Goal: Find contact information

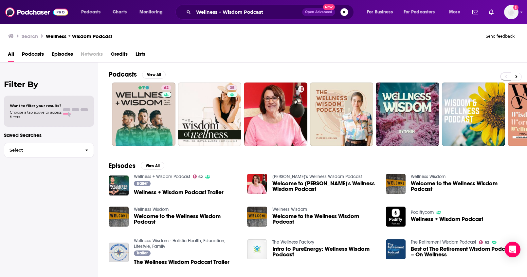
click at [344, 10] on button "Search podcasts, credits, & more..." at bounding box center [344, 12] width 8 height 8
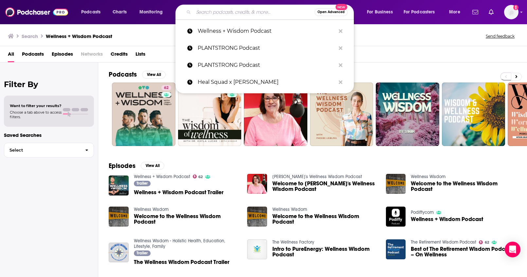
click at [366, 50] on div "All Podcasts Episodes Networks Credits Lists" at bounding box center [265, 55] width 514 height 13
click at [262, 13] on input "Search podcasts, credits, & more..." at bounding box center [253, 12] width 121 height 10
paste input "Ben Azadi"
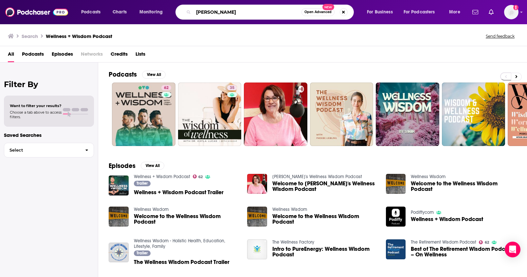
drag, startPoint x: 260, startPoint y: 13, endPoint x: 157, endPoint y: 8, distance: 102.9
click at [157, 8] on div "Podcasts Charts Monitoring Ben Azadi Open Advanced New For Business For Podcast…" at bounding box center [272, 12] width 390 height 15
paste input "The Metabolic Freedom Podcast"
type input "The Metabolic Freedom Podcast"
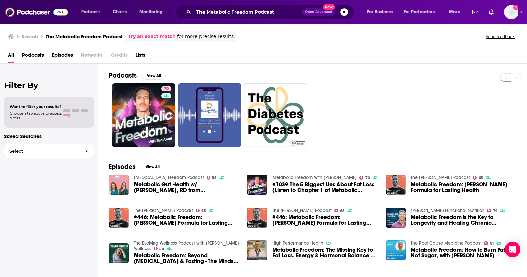
click at [344, 13] on button "Search podcasts, credits, & more..." at bounding box center [344, 12] width 8 height 8
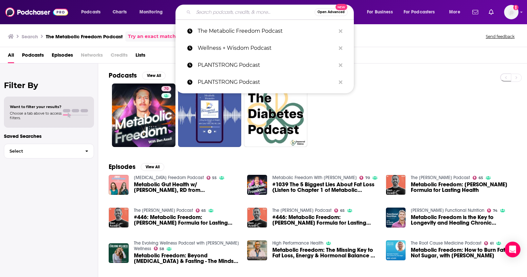
paste input "www.youtube.com/@biohackerbabes"
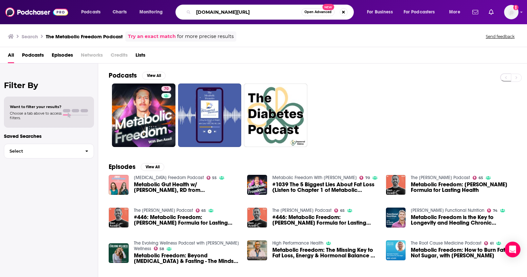
drag, startPoint x: 240, startPoint y: 13, endPoint x: 179, endPoint y: 12, distance: 61.2
click at [179, 12] on div "www.youtube.com/@biohackerbabes Open Advanced New" at bounding box center [264, 12] width 178 height 15
type input "biohackerbabes"
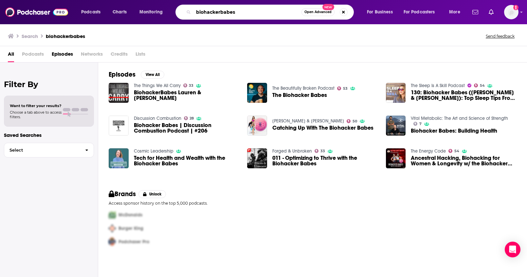
click at [278, 14] on input "biohackerbabes" at bounding box center [247, 12] width 108 height 10
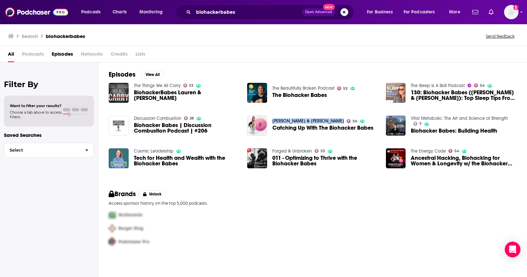
click at [342, 11] on button "Search podcasts, credits, & more..." at bounding box center [344, 12] width 8 height 8
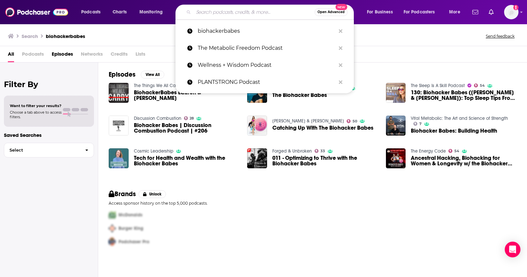
paste input "The Metabolic Freedom Podcast"
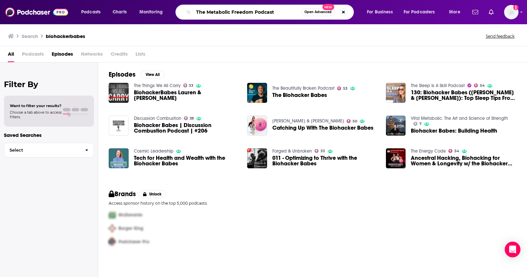
type input "The Metabolic Freedom Podcast"
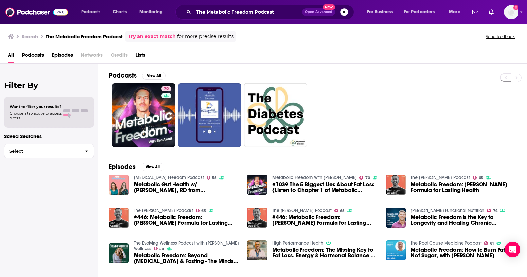
click at [345, 11] on button "Search podcasts, credits, & more..." at bounding box center [344, 12] width 8 height 8
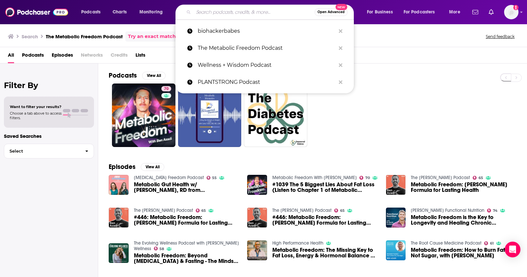
paste input "Dr. Boz [Annette Bosworth, MD]"
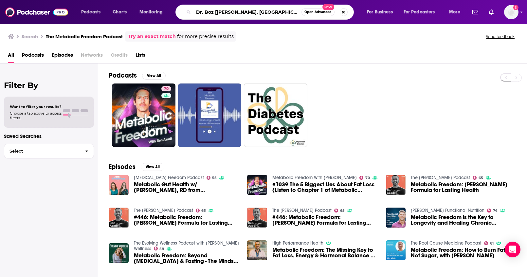
type input "Dr. Boz [Annette Bosworth, MD]"
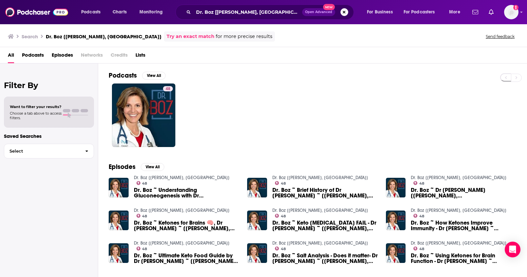
click at [343, 14] on button "Search podcasts, credits, & more..." at bounding box center [344, 12] width 8 height 8
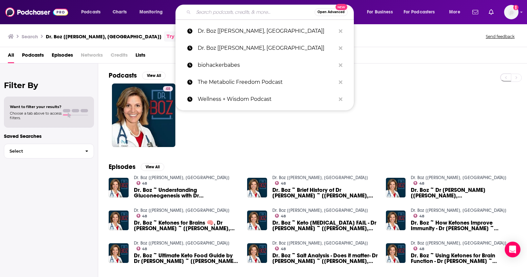
paste input "The Carnivore Cure"
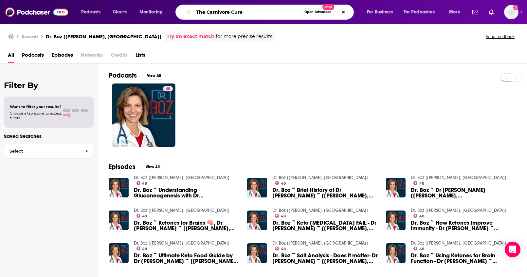
type input "The Carnivore Cure"
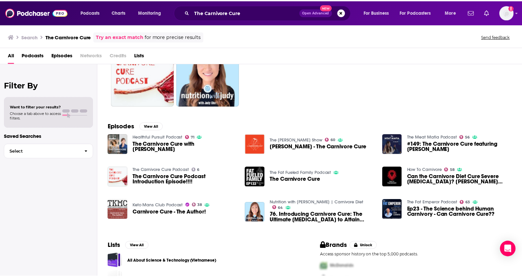
scroll to position [74, 0]
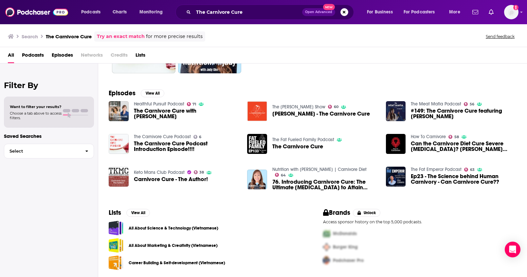
click at [28, 53] on span "Podcasts" at bounding box center [33, 56] width 22 height 13
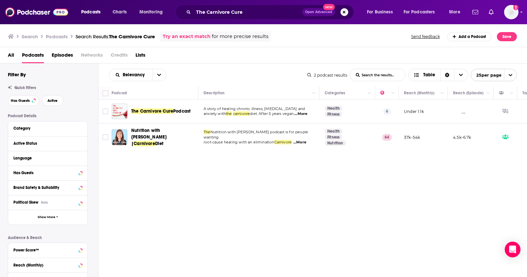
click at [344, 14] on button "Search podcasts, credits, & more..." at bounding box center [344, 12] width 8 height 8
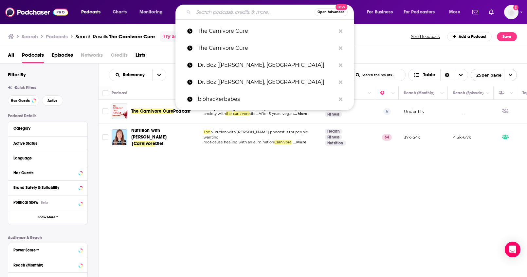
paste input "Dr. Eric Berg DC"
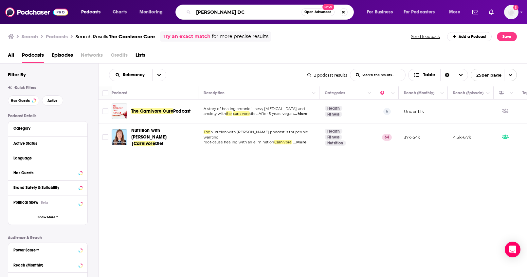
type input "Dr. Eric Berg DC"
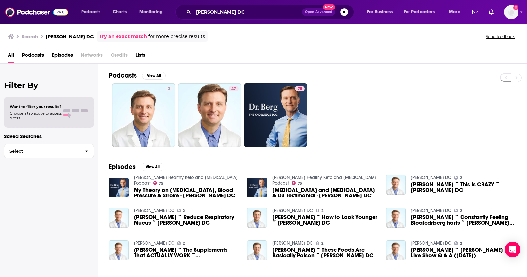
click at [348, 14] on span "Open Advanced New" at bounding box center [325, 12] width 46 height 8
click at [346, 14] on button "Search podcasts, credits, & more..." at bounding box center [344, 12] width 8 height 8
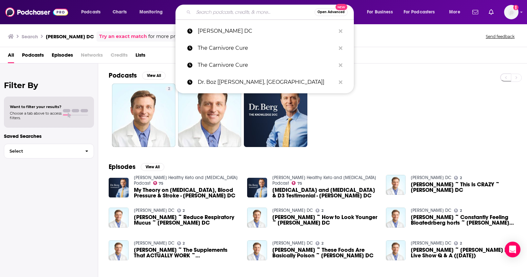
paste input "Pluck TV"
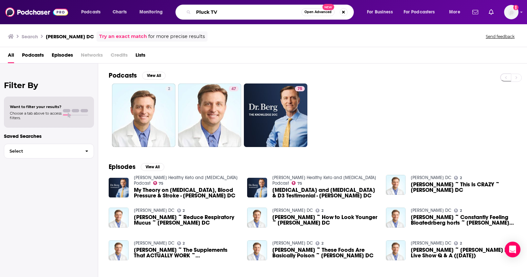
type input "Pluck TV"
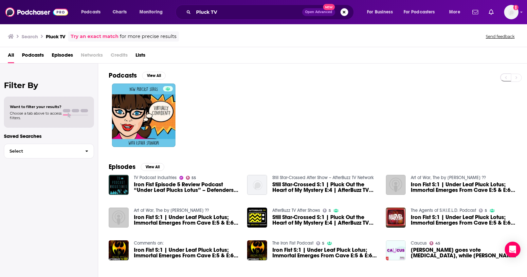
click at [345, 14] on button "Search podcasts, credits, & more..." at bounding box center [344, 12] width 8 height 8
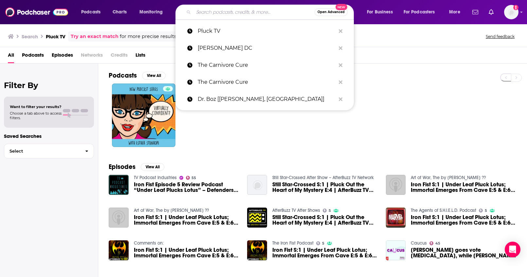
paste input "Shawn Baker MD"
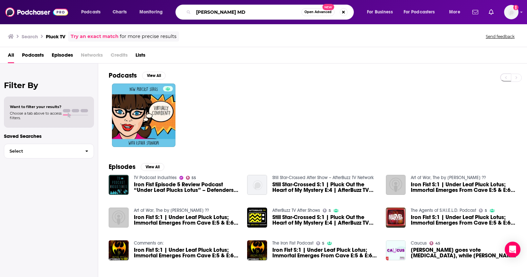
type input "Shawn Baker MD"
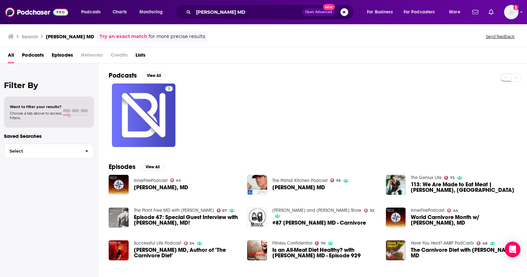
click at [343, 13] on button "Search podcasts, credits, & more..." at bounding box center [344, 12] width 8 height 8
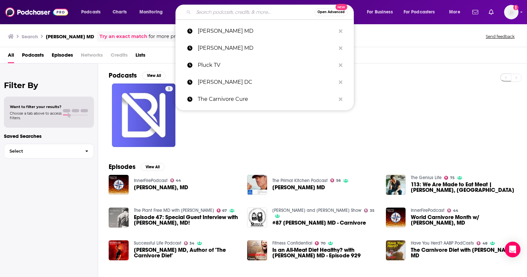
paste input "Beam Minerals"
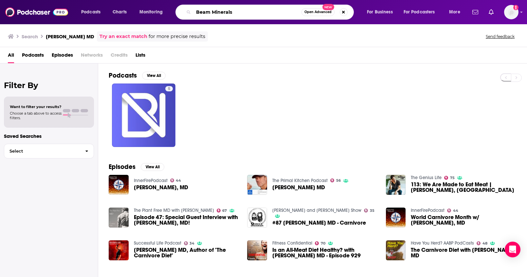
type input "Beam Minerals"
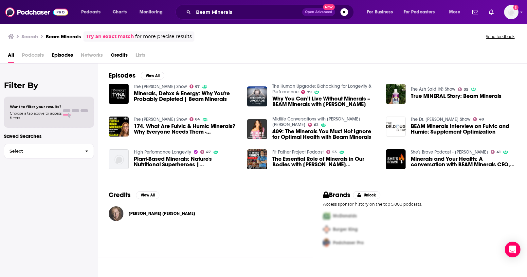
click at [116, 213] on img "Caroline Alan" at bounding box center [116, 213] width 15 height 15
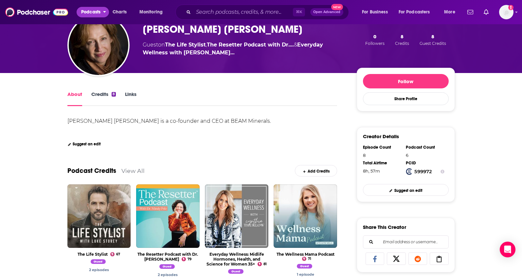
scroll to position [14, 0]
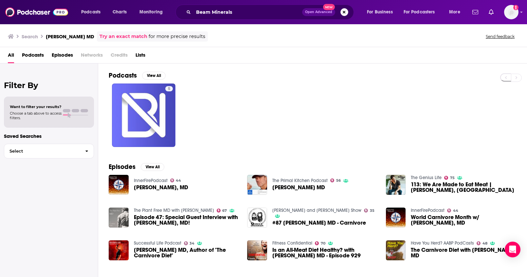
click at [345, 13] on button "Search podcasts, credits, & more..." at bounding box center [344, 12] width 8 height 8
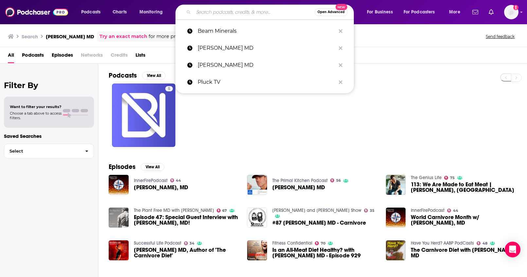
paste input "CarnivoreJT"
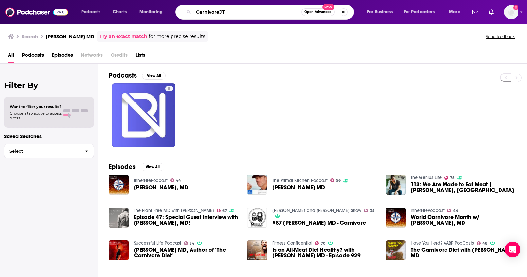
type input "CarnivoreJT"
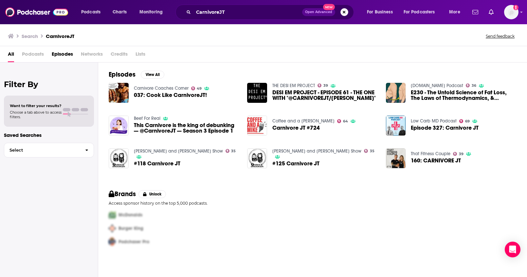
click at [344, 11] on button "Search podcasts, credits, & more..." at bounding box center [344, 12] width 8 height 8
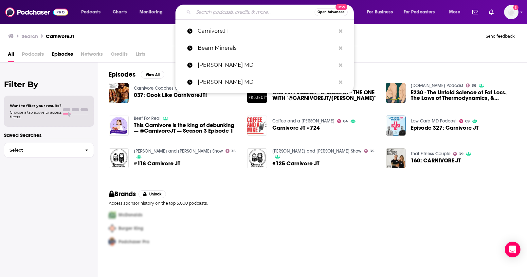
paste input "Dr Nathan Bryan Nitric Oxide"
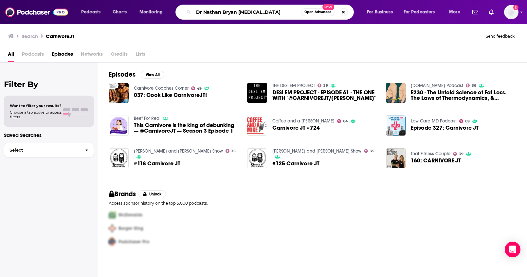
type input "Dr Nathan Bryan Nitric Oxide"
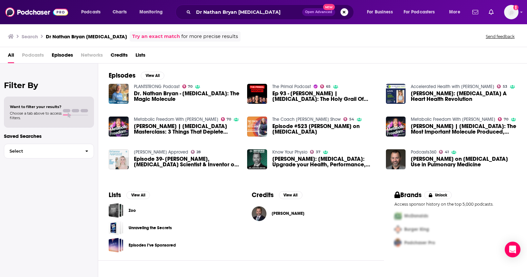
click at [345, 13] on button "Search podcasts, credits, & more..." at bounding box center [344, 12] width 8 height 8
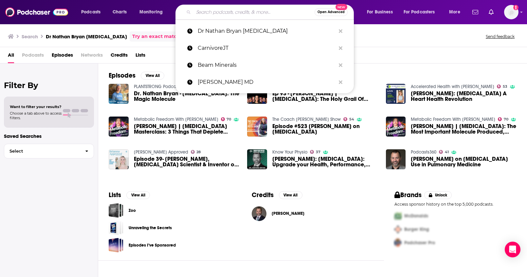
paste input "Jay Campbell"
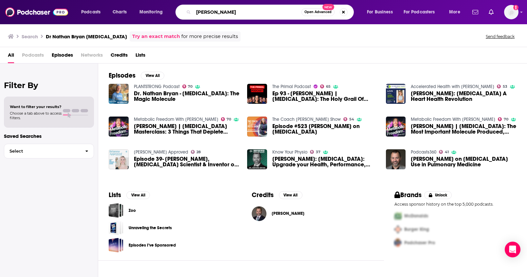
type input "Jay Campbell"
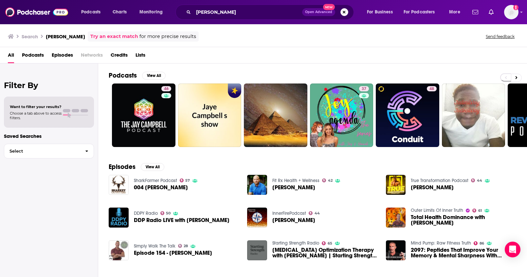
click at [342, 12] on button "Search podcasts, credits, & more..." at bounding box center [344, 12] width 8 height 8
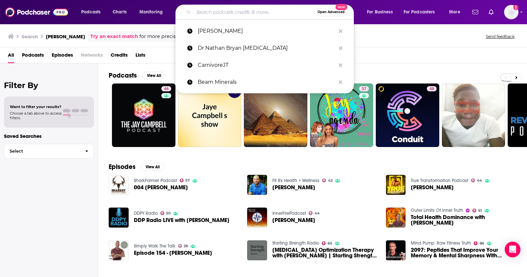
paste input "Jana Danielson"
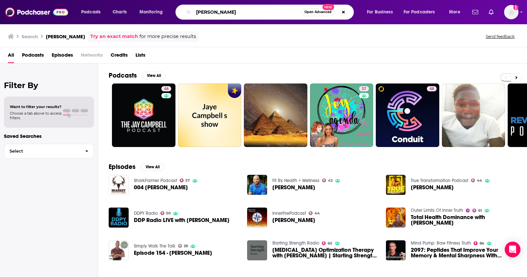
type input "Jana Danielson"
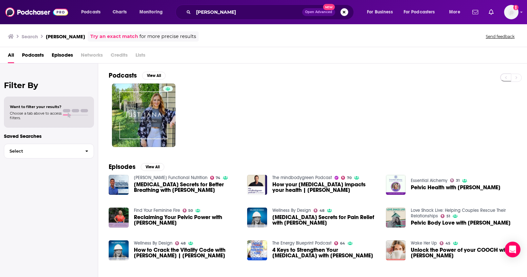
click at [343, 14] on button "Search podcasts, credits, & more..." at bounding box center [344, 12] width 8 height 8
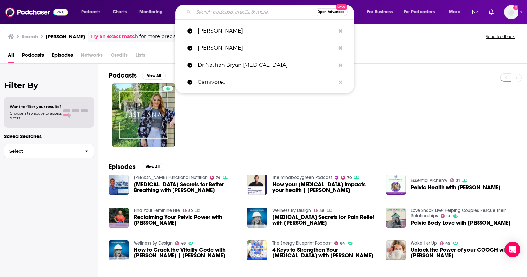
paste input "Carrie Drinkwine"
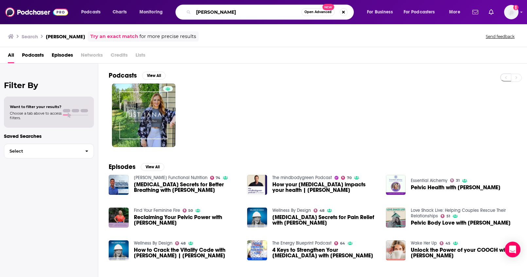
type input "Carrie Drinkwine"
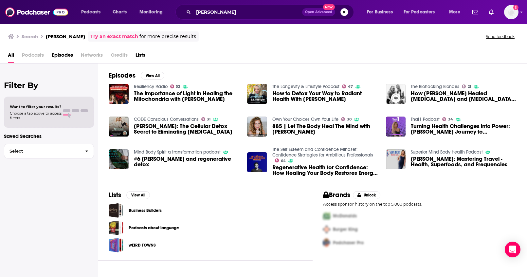
click at [343, 11] on button "Search podcasts, credits, & more..." at bounding box center [344, 12] width 8 height 8
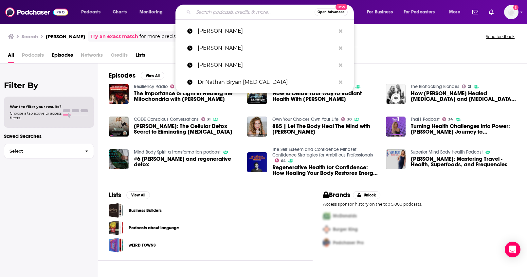
paste input "The Meat Mafia Podcast"
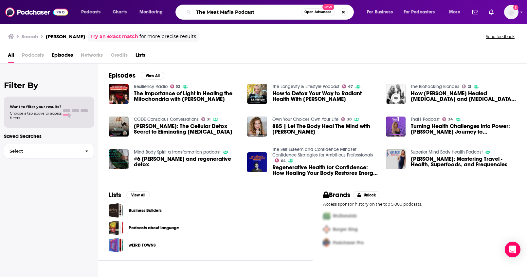
type input "The Meat Mafia Podcast"
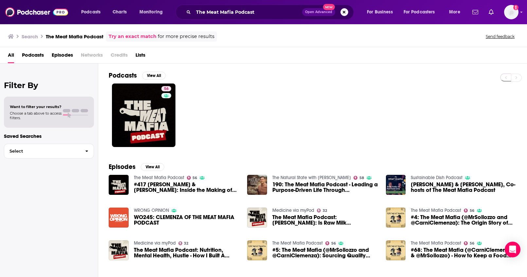
click at [345, 13] on button "Search podcasts, credits, & more..." at bounding box center [344, 12] width 8 height 8
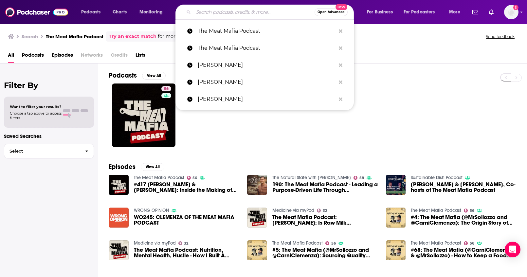
paste input "Janine Farzin"
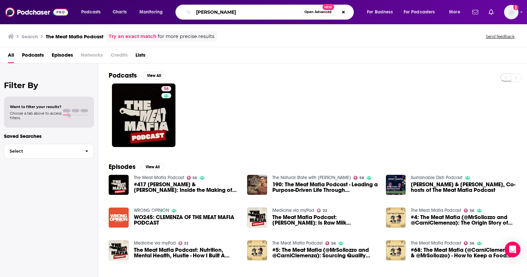
type input "Janine Farzin"
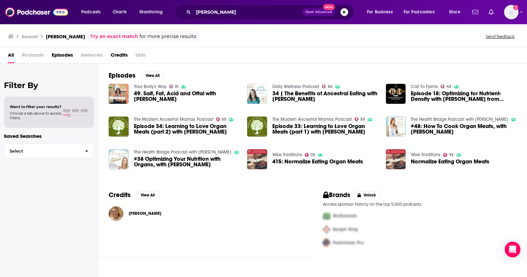
click at [345, 13] on button "Search podcasts, credits, & more..." at bounding box center [344, 12] width 8 height 8
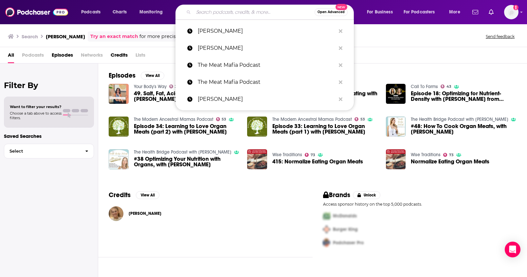
paste input "Zane Griggs"
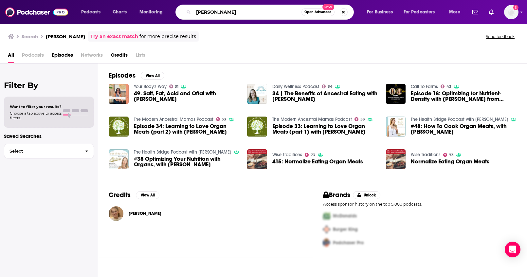
type input "Zane Griggs"
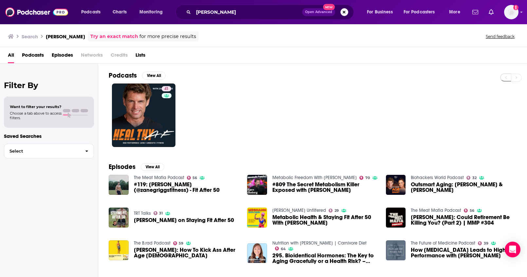
click at [342, 15] on button "Search podcasts, credits, & more..." at bounding box center [344, 12] width 8 height 8
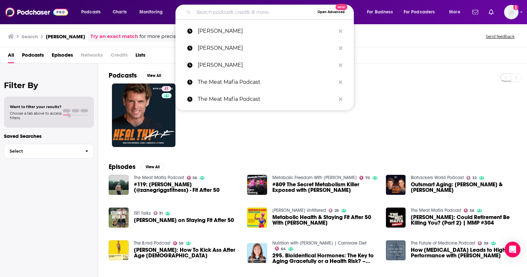
paste input "Keto-Mojo"
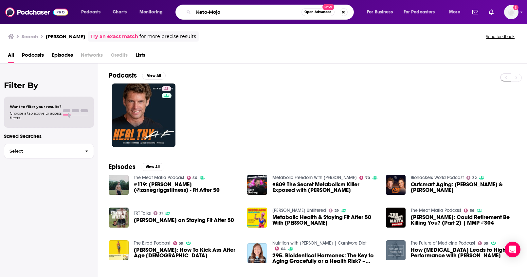
type input "Keto-Mojo"
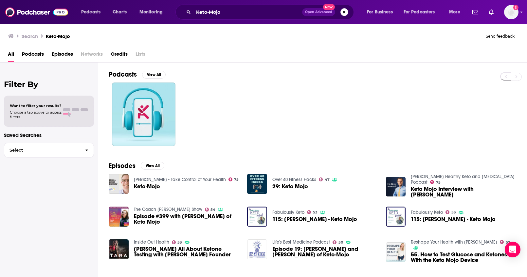
click at [344, 14] on button "Search podcasts, credits, & more..." at bounding box center [344, 12] width 8 height 8
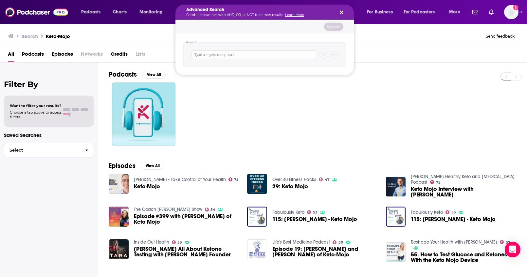
click at [364, 33] on div "Search Keto-Mojo Send feedback" at bounding box center [262, 35] width 509 height 9
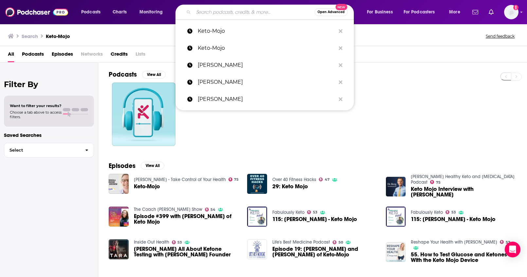
click at [261, 14] on input "Search podcasts, credits, & more..." at bounding box center [253, 12] width 121 height 10
paste input "Max German"
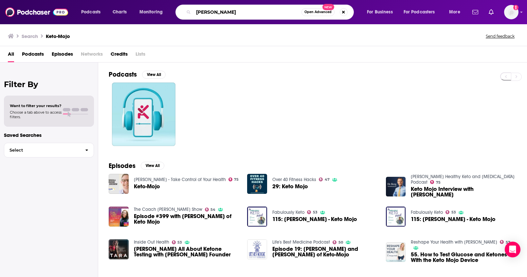
type input "Max German"
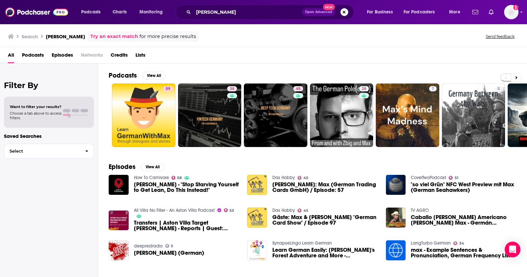
click at [342, 14] on button "Search podcasts, credits, & more..." at bounding box center [344, 12] width 8 height 8
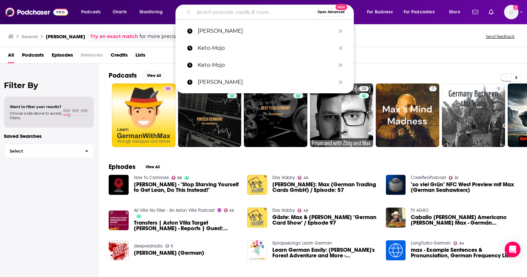
paste input "White Oak Pastures"
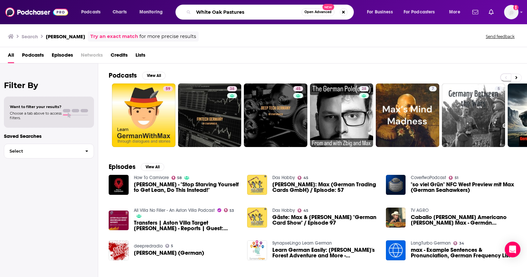
type input "White Oak Pastures"
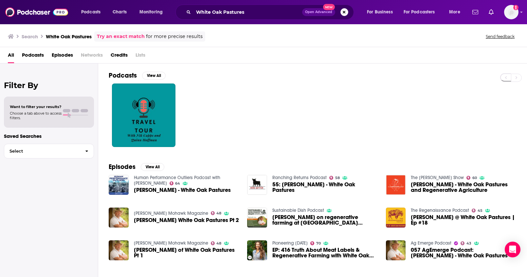
click at [344, 13] on button "Search podcasts, credits, & more..." at bounding box center [344, 12] width 8 height 8
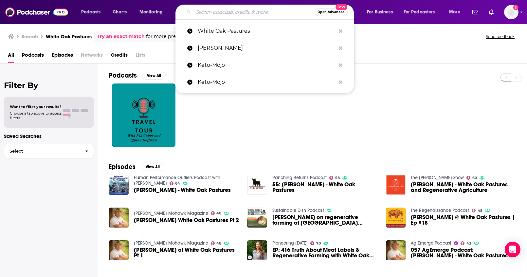
paste input "Will Harris"
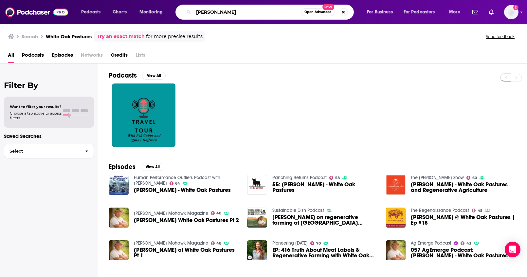
type input "Will Harris"
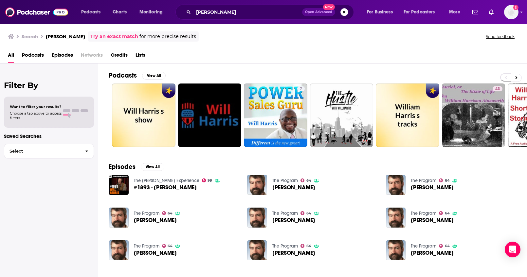
click at [342, 12] on button "Search podcasts, credits, & more..." at bounding box center [344, 12] width 8 height 8
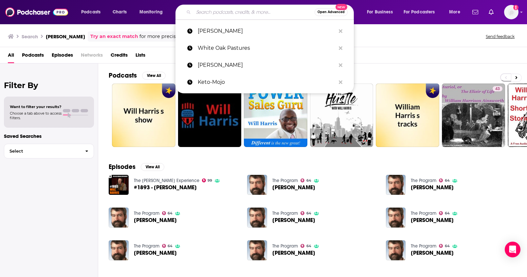
paste input "carnivoreray"
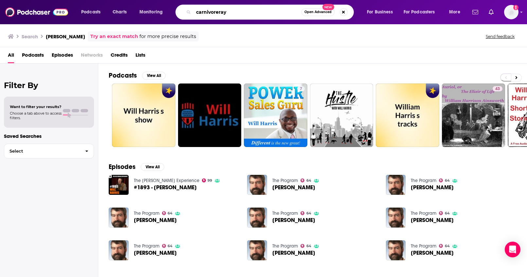
type input "carnivoreray"
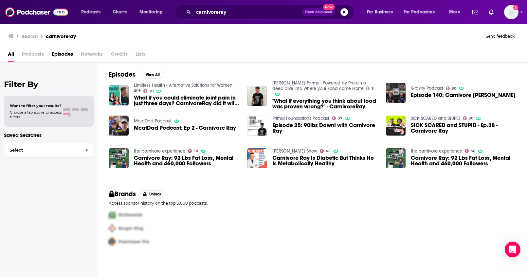
click at [344, 11] on button "Search podcasts, credits, & more..." at bounding box center [344, 12] width 8 height 8
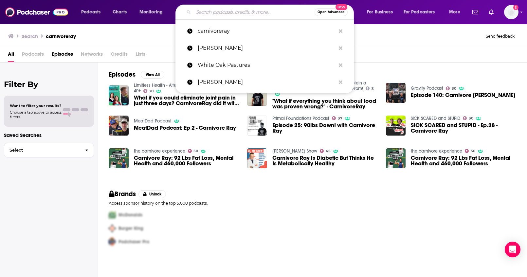
paste input "myzerocarblife"
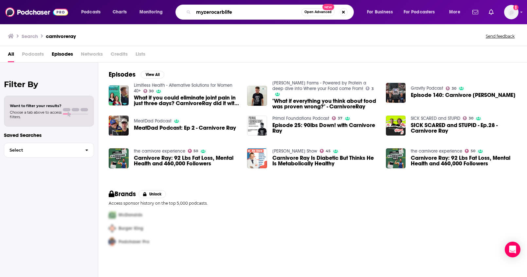
type input "myzerocarblife"
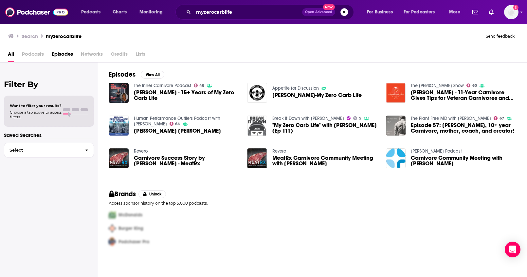
click at [344, 12] on button "Search podcasts, credits, & more..." at bounding box center [344, 12] width 8 height 8
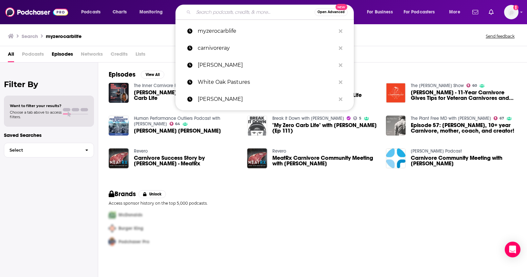
paste input "Dr. Amie Hornaman"
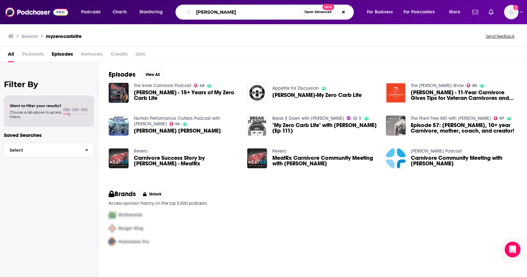
type input "Dr. Amie Hornaman"
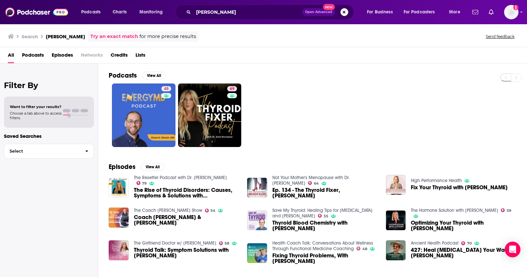
click at [345, 12] on button "Search podcasts, credits, & more..." at bounding box center [344, 12] width 8 height 8
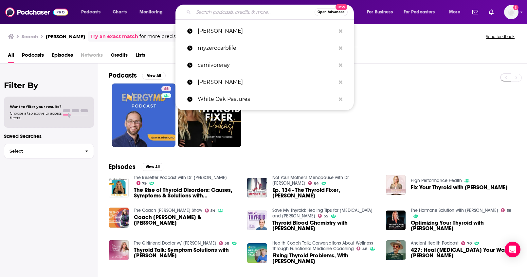
paste input "THE B.RAD PODCAST"
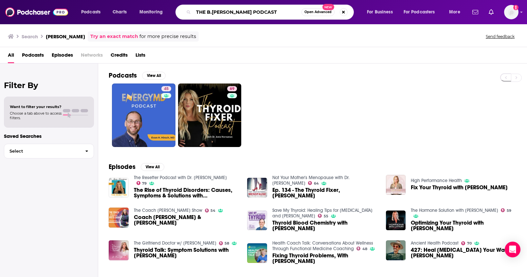
type input "THE B.RAD PODCAST"
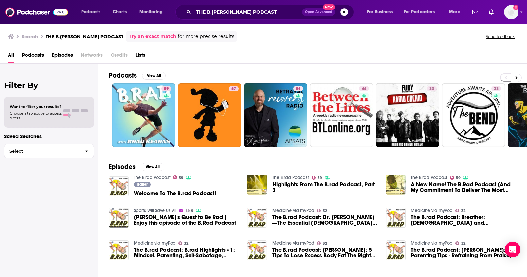
click at [343, 13] on button "Search podcasts, credits, & more..." at bounding box center [344, 12] width 8 height 8
paste input "Dr. Kiltz"
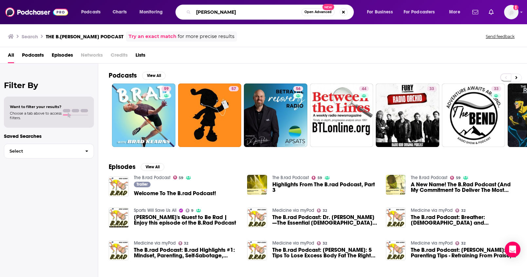
type input "Dr. Kiltz"
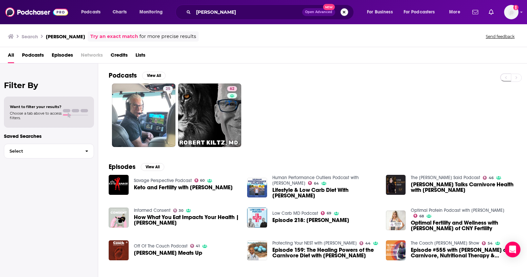
click at [348, 12] on div "Dr. Kiltz Open Advanced New" at bounding box center [264, 12] width 178 height 15
click at [346, 12] on button "Search podcasts, credits, & more..." at bounding box center [344, 12] width 8 height 8
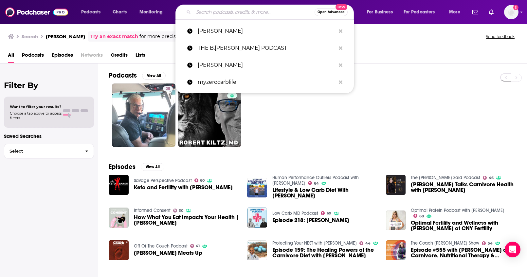
paste input "Dr. Lisa Koche"
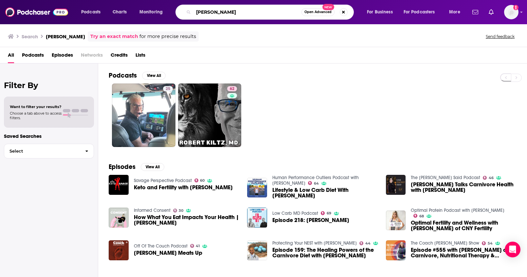
type input "Dr. Lisa Koche"
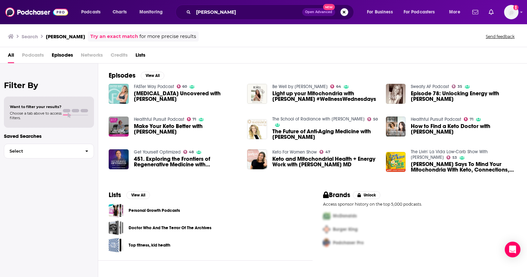
click at [344, 10] on button "Search podcasts, credits, & more..." at bounding box center [344, 12] width 8 height 8
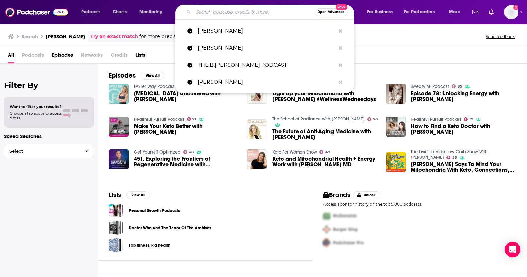
paste input "Michael Kummer"
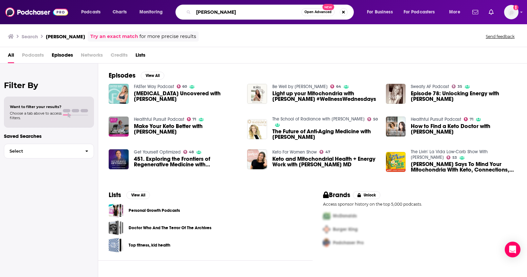
type input "Michael Kummer"
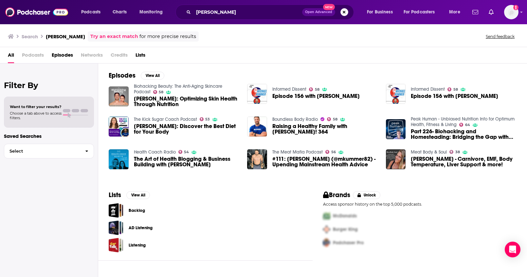
click at [345, 11] on button "Search podcasts, credits, & more..." at bounding box center [344, 12] width 8 height 8
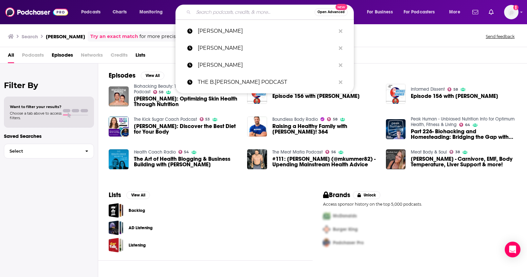
paste input "Holistic Hilda"
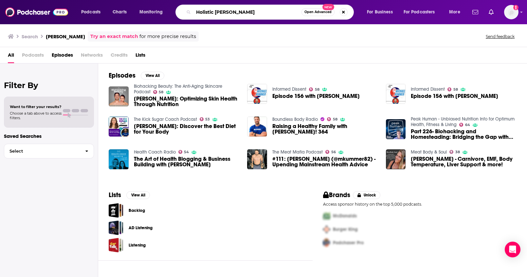
type input "Holistic Hilda"
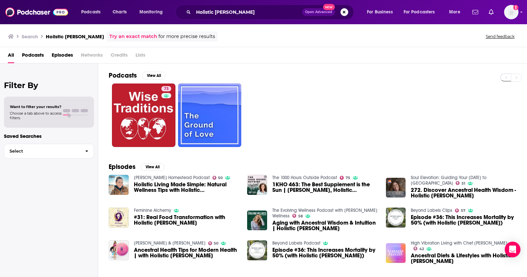
click at [345, 13] on button "Search podcasts, credits, & more..." at bounding box center [344, 12] width 8 height 8
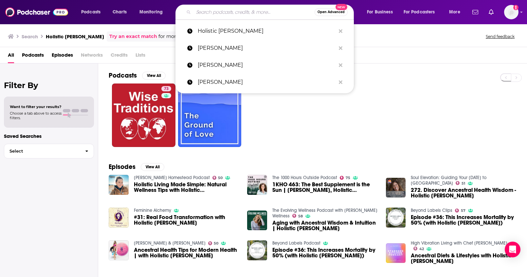
paste input "Healing Humanity"
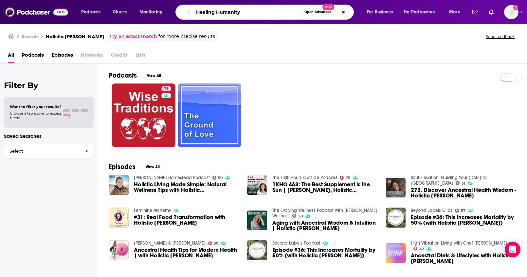
type input "Healing Humanity"
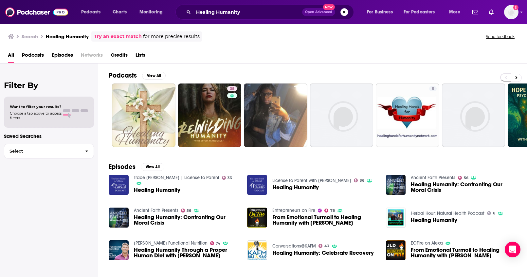
click at [344, 14] on button "Search podcasts, credits, & more..." at bounding box center [344, 12] width 8 height 8
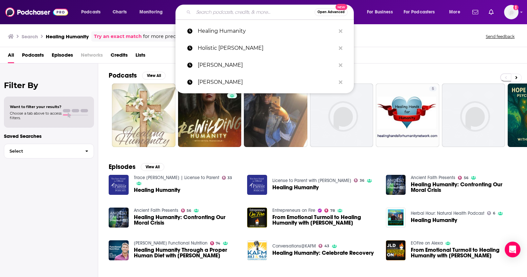
paste input "SeeFit Living"
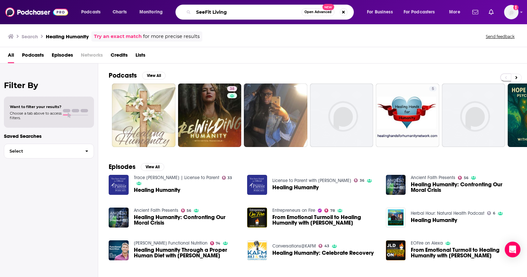
type input "SeeFit Living"
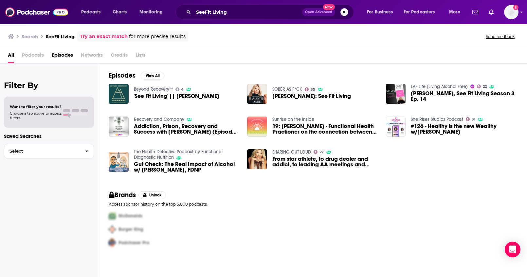
click at [346, 15] on button "Search podcasts, credits, & more..." at bounding box center [344, 12] width 8 height 8
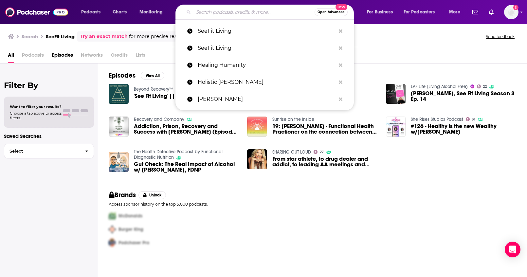
paste input "Real Life Carnivore"
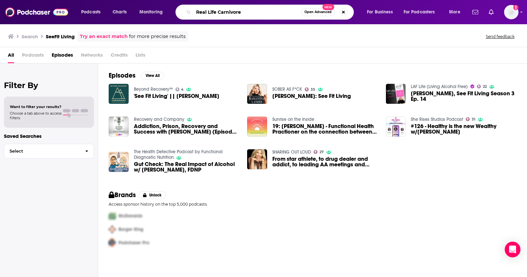
type input "Real Life Carnivore"
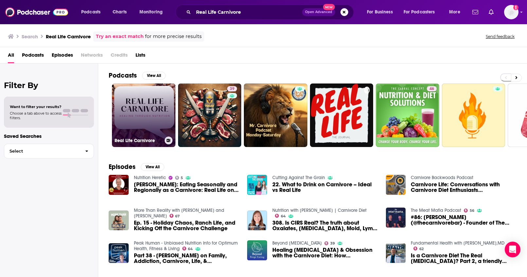
click at [149, 113] on link "Real Life Carnivore" at bounding box center [143, 114] width 63 height 63
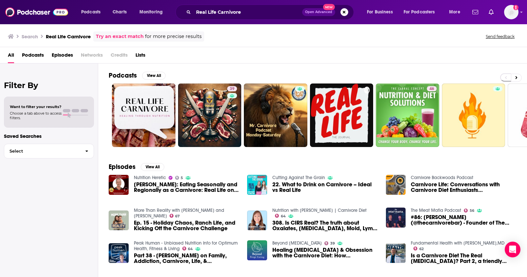
click at [339, 10] on span "Open Advanced New" at bounding box center [325, 12] width 46 height 8
click at [342, 11] on button "Search podcasts, credits, & more..." at bounding box center [344, 12] width 8 height 8
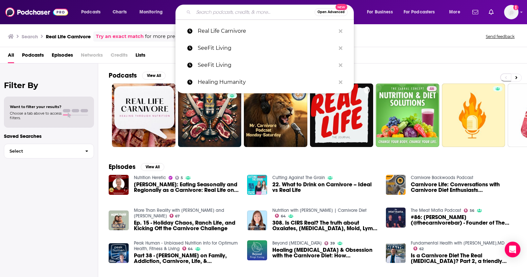
paste input "The ExerScience Center"
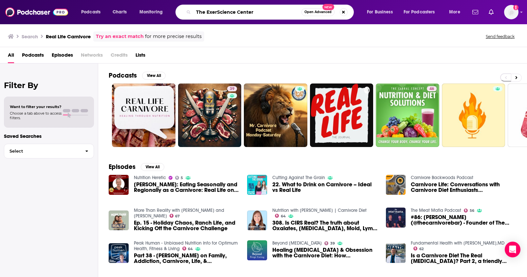
type input "The ExerScience Center"
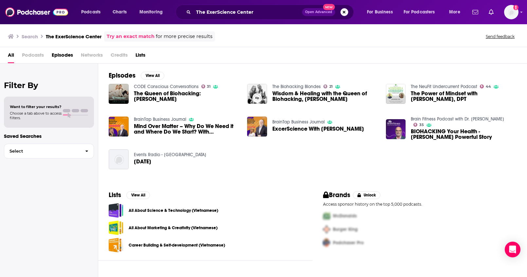
click at [346, 14] on button "Search podcasts, credits, & more..." at bounding box center [344, 12] width 8 height 8
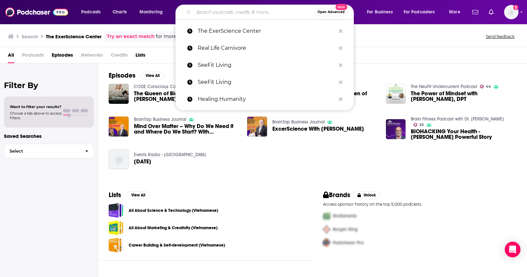
paste input "Steak and Butter Gal"
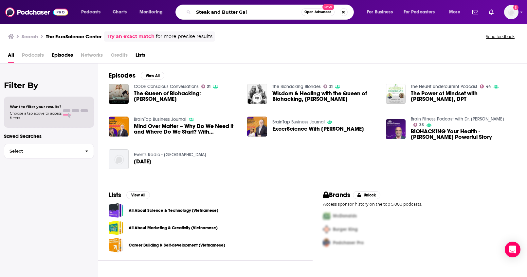
type input "Steak and Butter Gal"
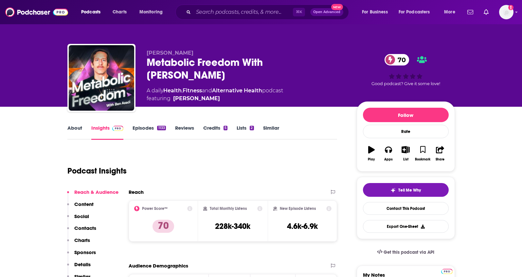
click at [89, 229] on p "Contacts" at bounding box center [85, 228] width 22 height 6
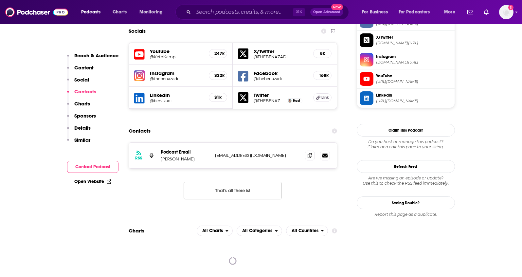
scroll to position [583, 0]
click at [311, 150] on span at bounding box center [310, 155] width 10 height 10
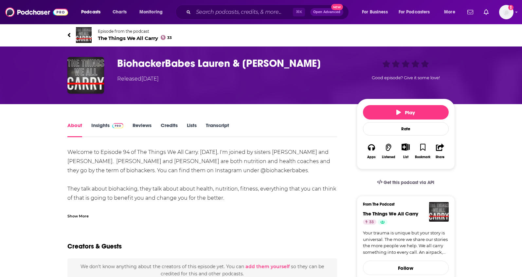
click at [98, 127] on link "Insights" at bounding box center [107, 129] width 32 height 15
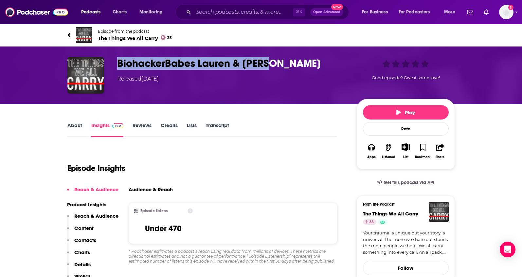
drag, startPoint x: 285, startPoint y: 68, endPoint x: 116, endPoint y: 62, distance: 169.6
click at [116, 62] on div "BiohackerBabes Lauren & Renee Released Wednesday, 6th December 2023 Good episod…" at bounding box center [260, 75] width 387 height 37
copy h3 "BiohackerBabes Lauren & [PERSON_NAME]"
click at [88, 242] on p "Contacts" at bounding box center [85, 240] width 22 height 6
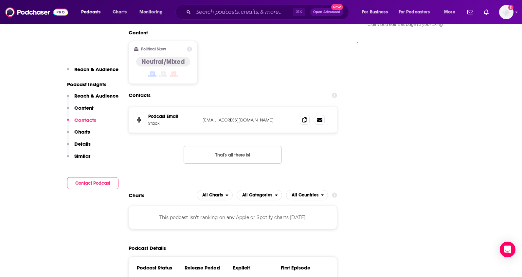
scroll to position [568, 0]
click at [306, 121] on icon at bounding box center [304, 118] width 5 height 5
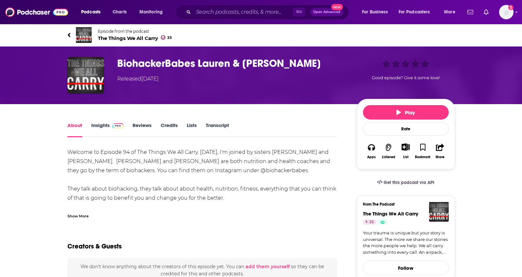
click at [102, 125] on link "Insights" at bounding box center [107, 129] width 32 height 15
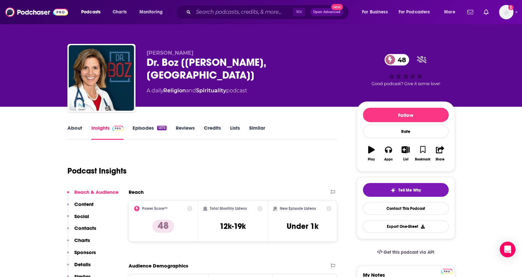
click at [88, 225] on p "Contacts" at bounding box center [85, 228] width 22 height 6
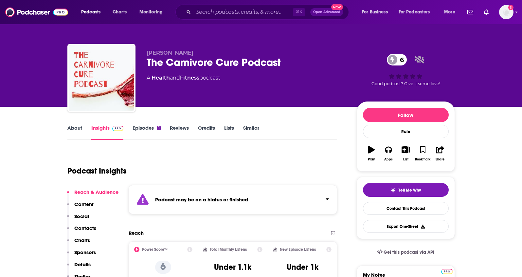
click at [78, 127] on link "About" at bounding box center [74, 132] width 15 height 15
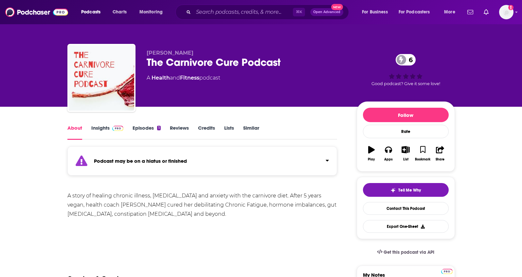
click at [99, 128] on link "Insights" at bounding box center [107, 132] width 32 height 15
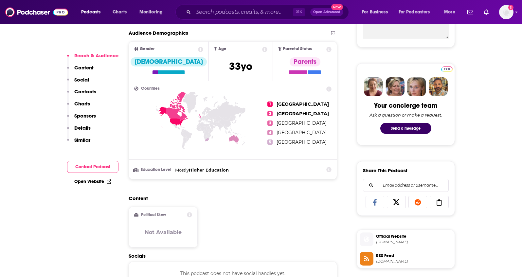
scroll to position [273, 0]
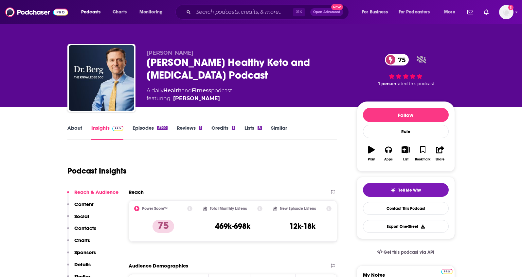
click at [85, 225] on p "Contacts" at bounding box center [85, 228] width 22 height 6
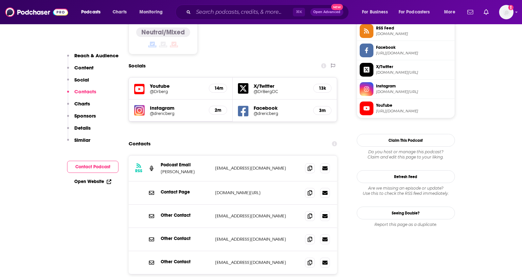
scroll to position [561, 0]
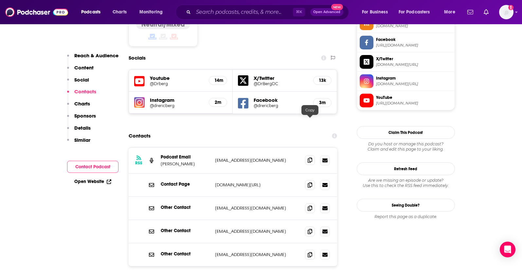
click at [310, 157] on icon at bounding box center [310, 159] width 5 height 5
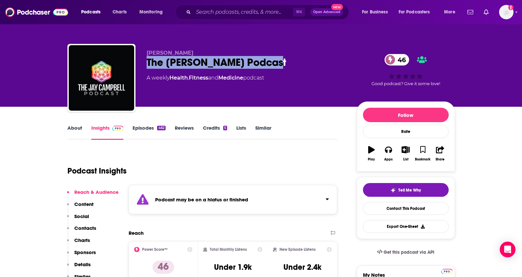
drag, startPoint x: 276, startPoint y: 65, endPoint x: 149, endPoint y: 61, distance: 127.4
click at [147, 63] on div "The Jay Campbell Podcast 46" at bounding box center [247, 62] width 200 height 13
copy h2 "The Jay Campbell Podcast"
click at [88, 229] on p "Contacts" at bounding box center [85, 228] width 22 height 6
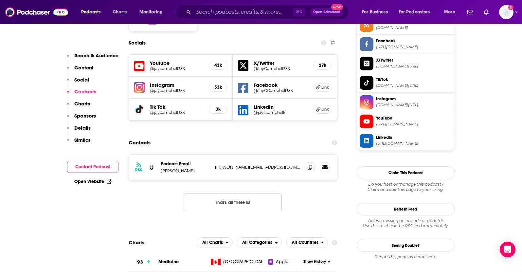
scroll to position [624, 0]
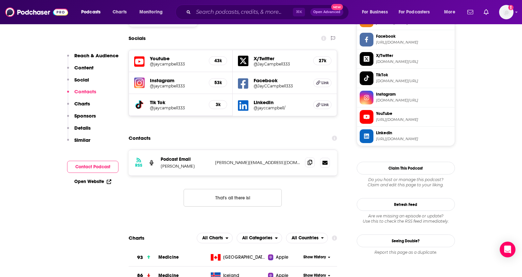
click at [311, 157] on span at bounding box center [310, 162] width 10 height 10
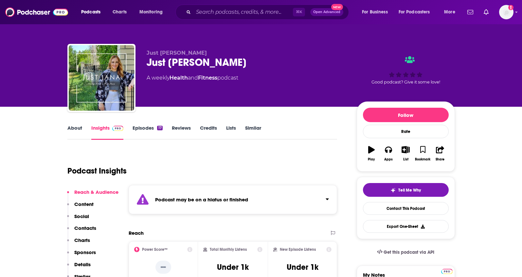
click at [81, 126] on link "About" at bounding box center [74, 132] width 15 height 15
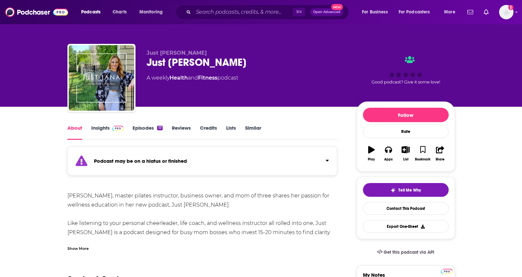
click at [96, 128] on link "Insights" at bounding box center [107, 132] width 32 height 15
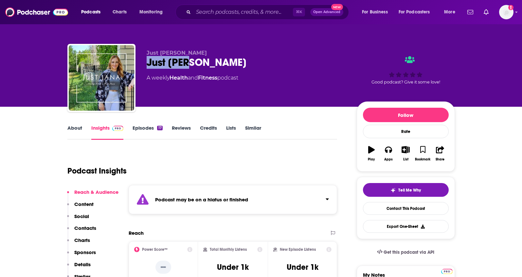
drag, startPoint x: 205, startPoint y: 66, endPoint x: 151, endPoint y: 52, distance: 55.8
click at [135, 65] on div "Just Jana Just Jana A weekly Health and Fitness podcast Good podcast? Give it s…" at bounding box center [260, 79] width 387 height 71
copy h2 "Just Jana"
click at [68, 126] on link "About" at bounding box center [74, 132] width 15 height 15
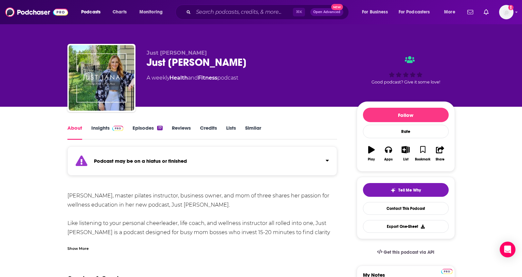
click at [93, 127] on link "Insights" at bounding box center [107, 132] width 32 height 15
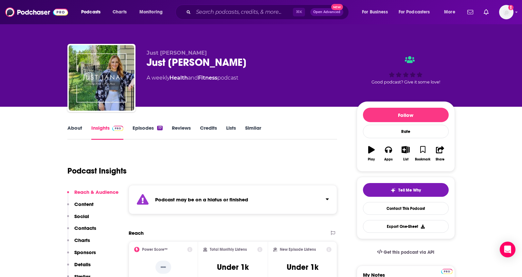
click at [90, 225] on p "Contacts" at bounding box center [85, 228] width 22 height 6
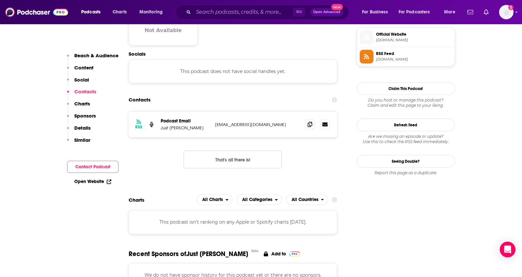
scroll to position [478, 0]
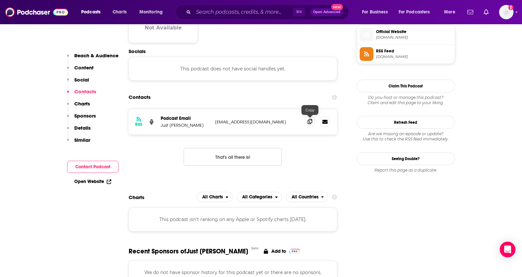
click at [307, 124] on span at bounding box center [310, 122] width 10 height 10
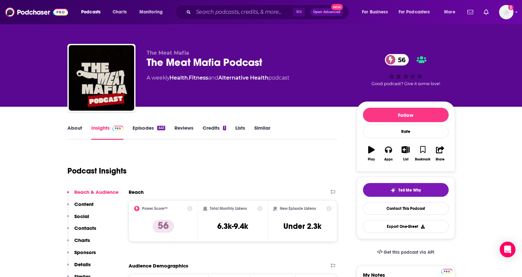
click at [76, 228] on p "Contacts" at bounding box center [85, 228] width 22 height 6
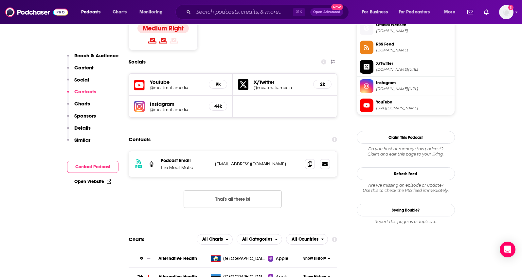
scroll to position [553, 0]
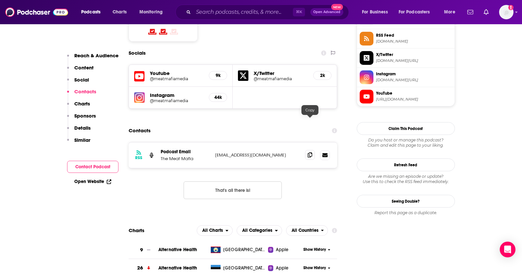
click at [309, 150] on span at bounding box center [310, 155] width 10 height 10
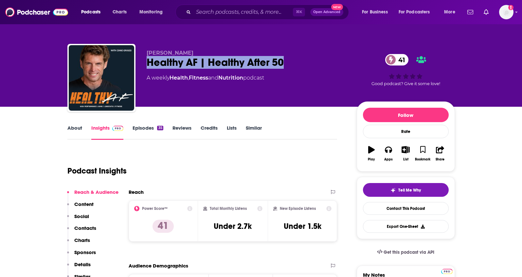
drag, startPoint x: 292, startPoint y: 64, endPoint x: 148, endPoint y: 65, distance: 144.3
click at [148, 65] on div "Healthy AF | Healthy After 50 41" at bounding box center [247, 62] width 200 height 13
copy h2 "Healthy AF | Healthy After 50"
click at [86, 225] on p "Contacts" at bounding box center [85, 228] width 22 height 6
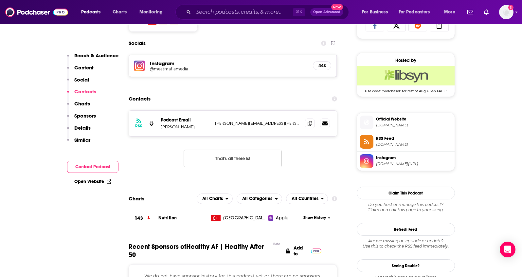
scroll to position [452, 0]
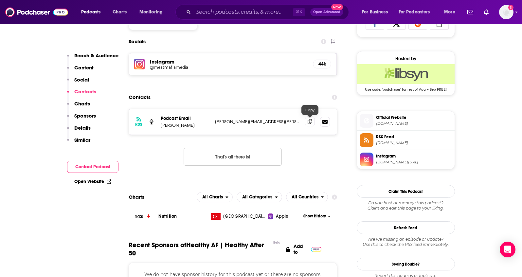
click at [309, 121] on icon at bounding box center [310, 121] width 5 height 5
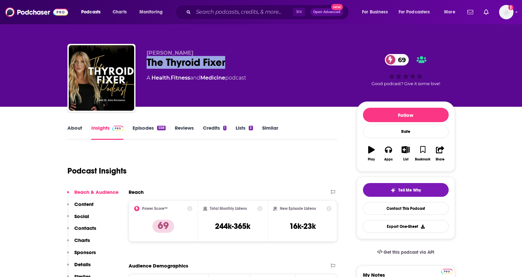
drag, startPoint x: 223, startPoint y: 66, endPoint x: 225, endPoint y: 16, distance: 50.5
click at [146, 65] on div "Dr. Amie Hornaman The Thyroid Fixer 69 A Health , Fitness and Medicine podcast …" at bounding box center [260, 79] width 387 height 71
copy h2 "The Thyroid Fixer"
click at [85, 228] on p "Contacts" at bounding box center [85, 228] width 22 height 6
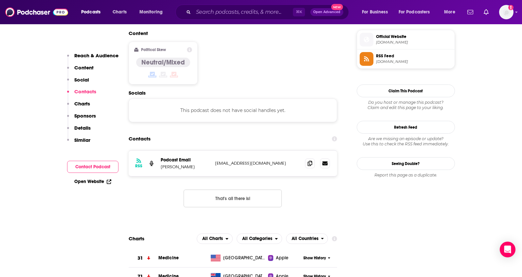
scroll to position [526, 0]
click at [309, 160] on icon at bounding box center [310, 162] width 5 height 5
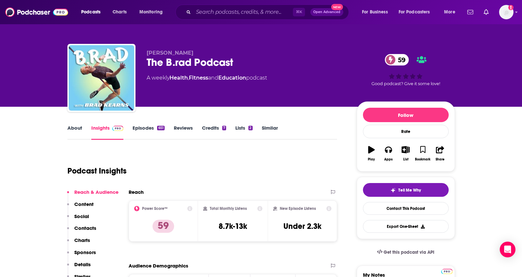
click at [79, 227] on p "Contacts" at bounding box center [85, 228] width 22 height 6
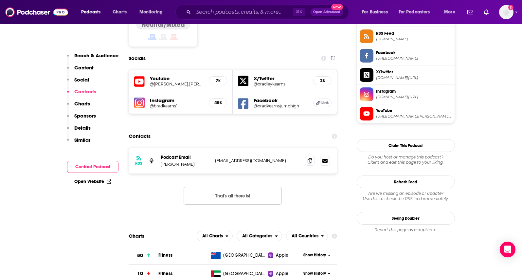
scroll to position [554, 0]
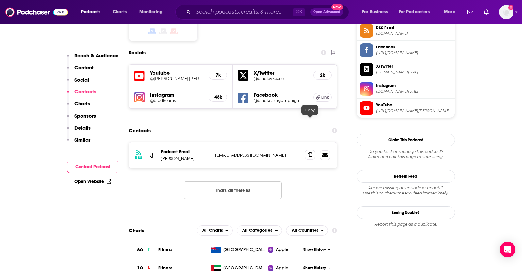
click at [310, 152] on icon at bounding box center [310, 154] width 5 height 5
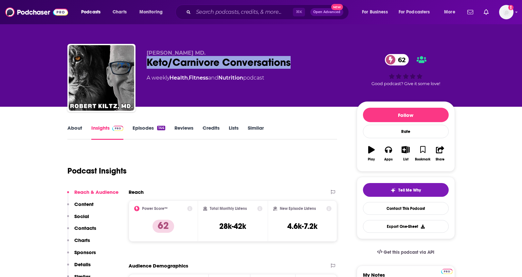
drag, startPoint x: 257, startPoint y: 66, endPoint x: 147, endPoint y: 67, distance: 110.0
click at [147, 67] on div "Keto/Carnivore Conversations 62" at bounding box center [247, 62] width 200 height 13
copy h2 "Keto/Carnivore Conversations"
click at [81, 229] on p "Contacts" at bounding box center [85, 228] width 22 height 6
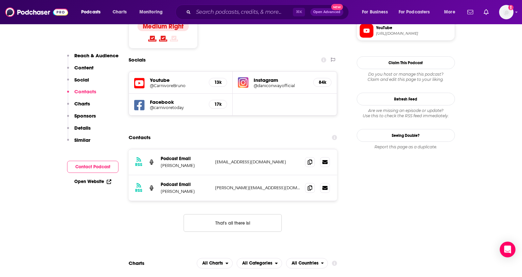
scroll to position [561, 0]
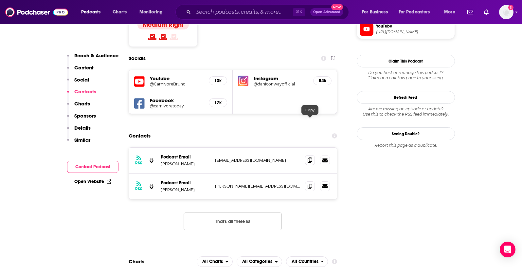
click at [309, 157] on icon at bounding box center [310, 159] width 5 height 5
click at [306, 181] on span at bounding box center [310, 186] width 10 height 10
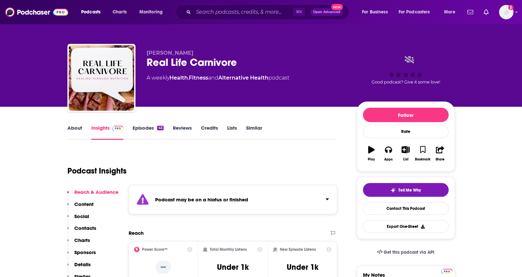
click at [82, 227] on p "Contacts" at bounding box center [85, 228] width 22 height 6
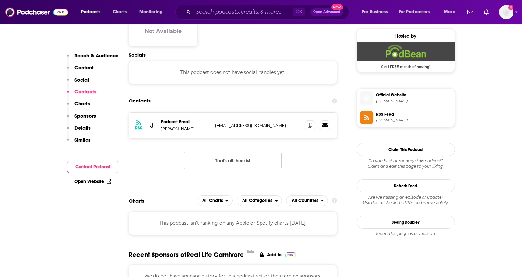
scroll to position [478, 0]
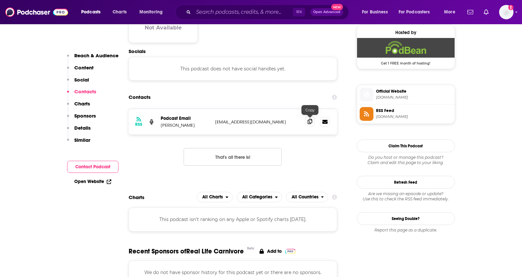
click at [309, 124] on icon at bounding box center [310, 121] width 5 height 5
